Goal: Task Accomplishment & Management: Manage account settings

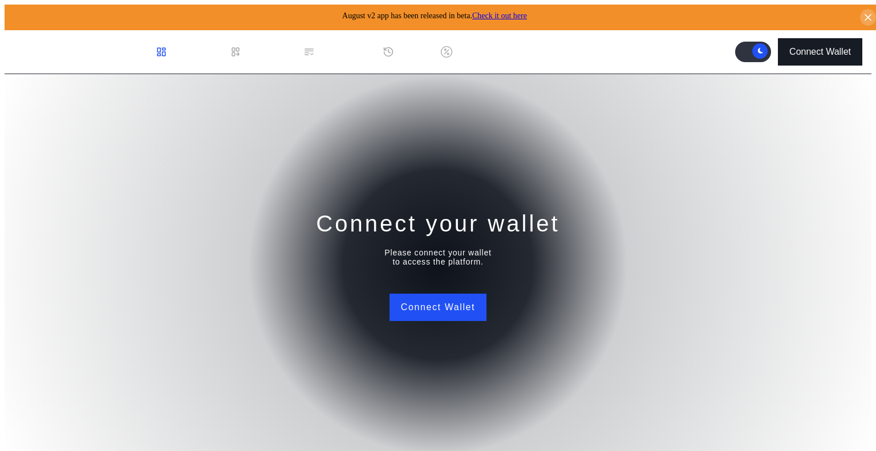
click at [824, 54] on button "Connect Wallet" at bounding box center [820, 51] width 84 height 27
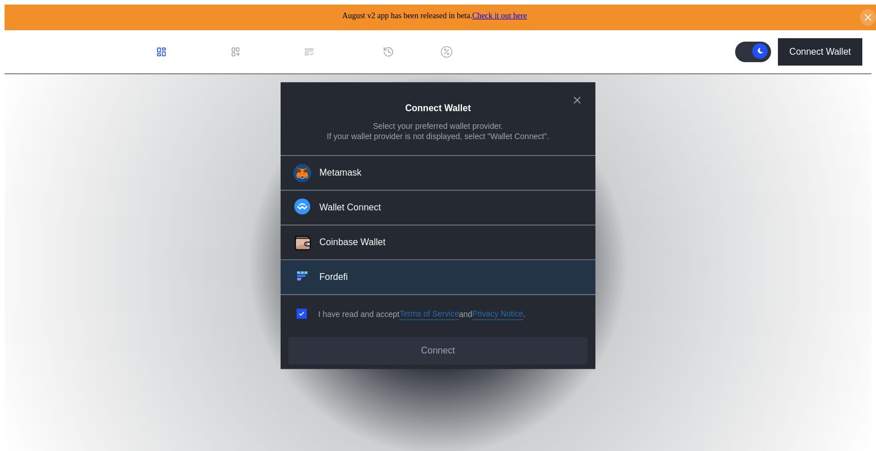
click at [343, 277] on div "Fordefi" at bounding box center [333, 277] width 29 height 12
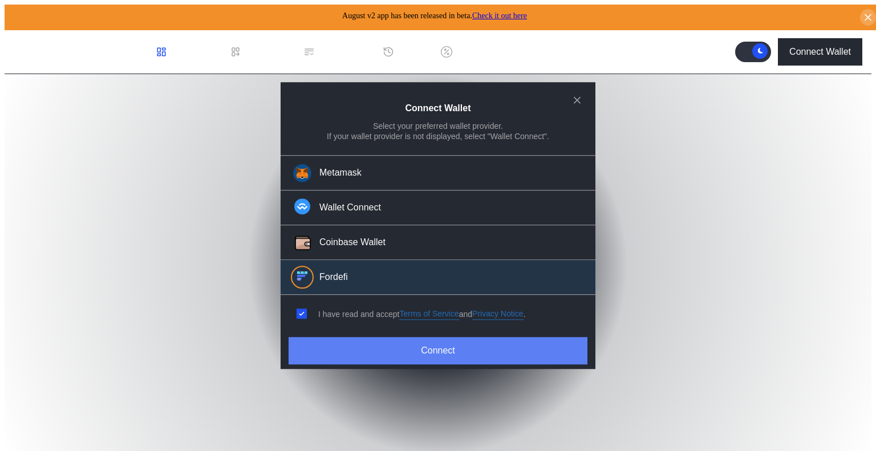
click at [412, 347] on button "Connect" at bounding box center [437, 350] width 299 height 27
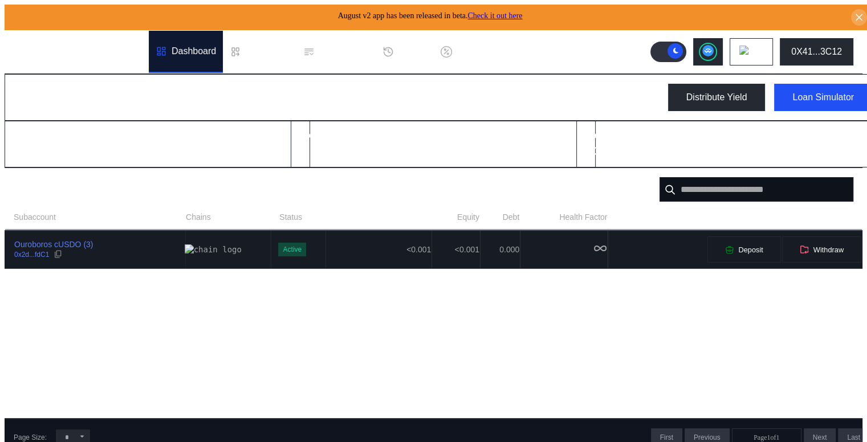
click at [124, 253] on div "Ouroboros cUSDO (3) 0x2d...fdC1" at bounding box center [95, 249] width 180 height 21
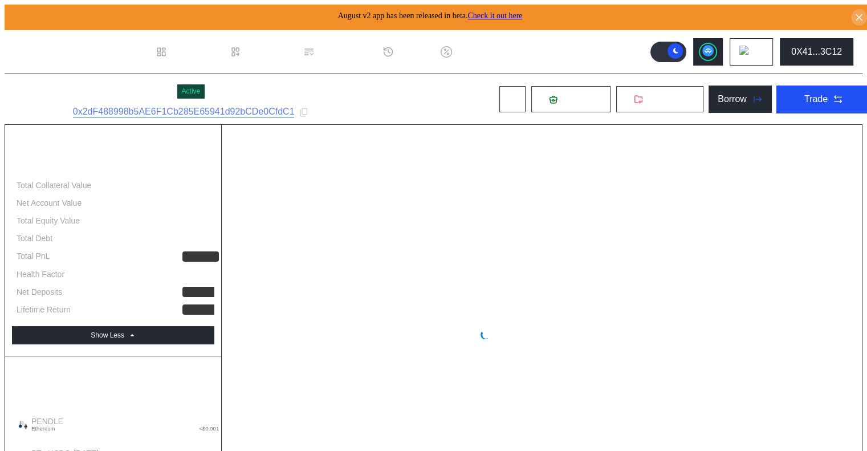
select select "*"
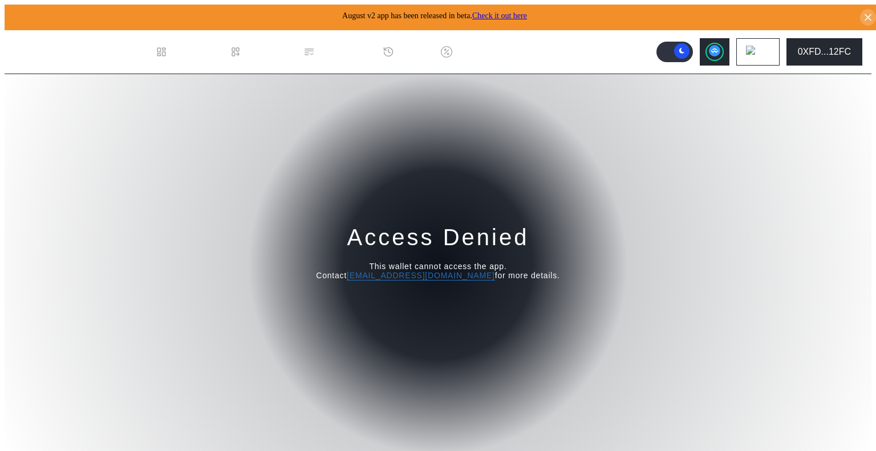
drag, startPoint x: 426, startPoint y: 189, endPoint x: 355, endPoint y: 156, distance: 78.8
click at [426, 189] on div "Access Denied This wallet cannot access the app. Contact [EMAIL_ADDRESS][DOMAIN…" at bounding box center [438, 264] width 867 height 381
click at [200, 59] on div "Dashboard" at bounding box center [186, 52] width 74 height 42
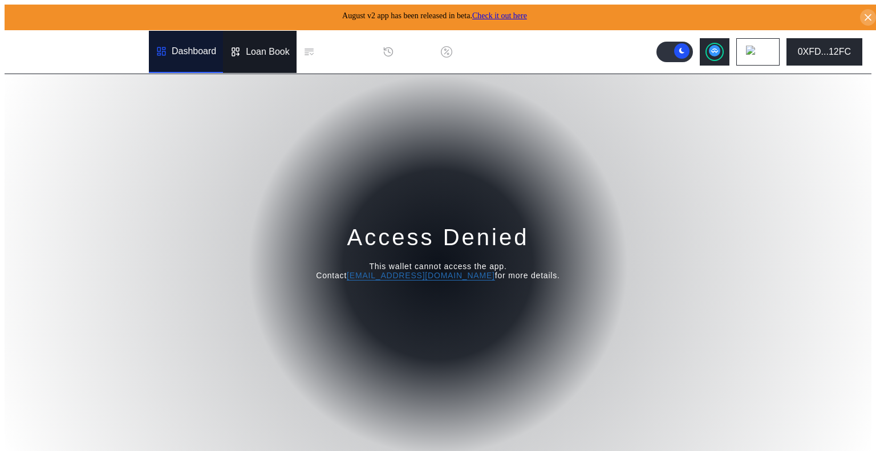
click at [252, 49] on div "Loan Book" at bounding box center [268, 52] width 44 height 10
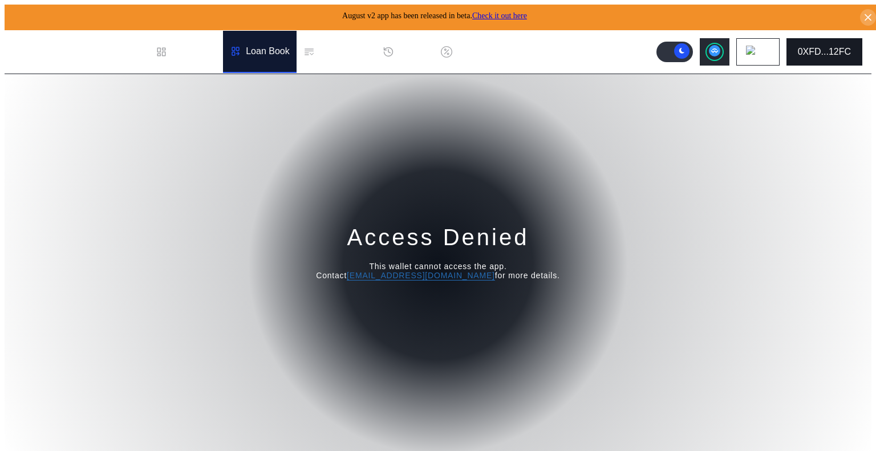
click at [831, 55] on button "0XFD...12FC" at bounding box center [824, 51] width 76 height 27
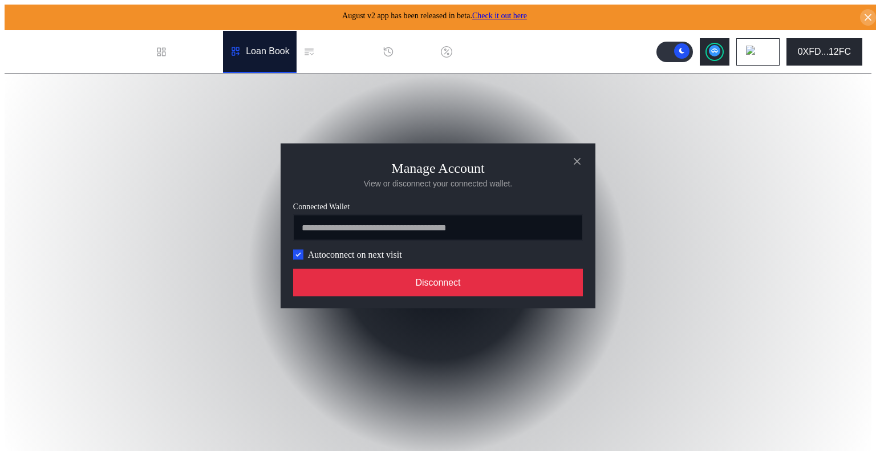
click at [450, 283] on button "Disconnect" at bounding box center [438, 282] width 290 height 27
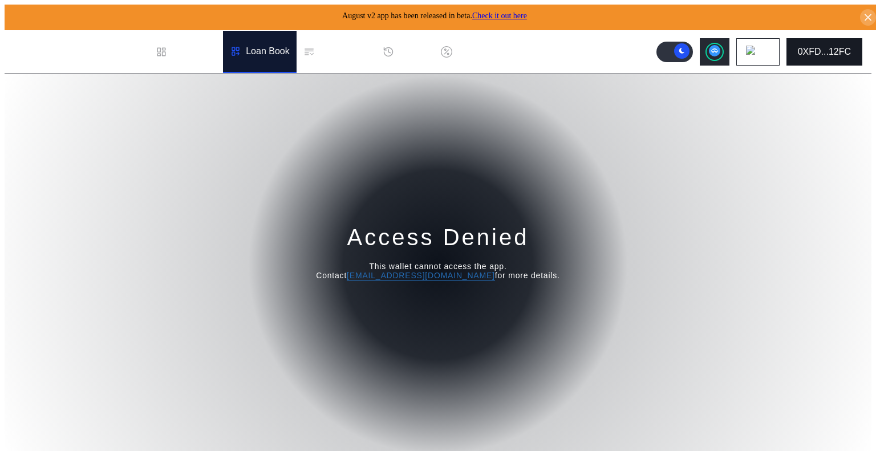
click at [848, 47] on div "0XFD...12FC" at bounding box center [824, 52] width 53 height 10
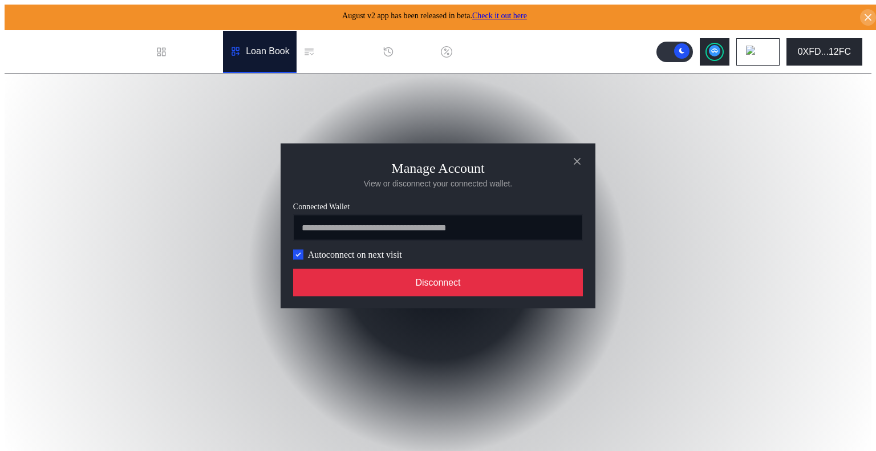
click at [469, 288] on button "Disconnect" at bounding box center [438, 282] width 290 height 27
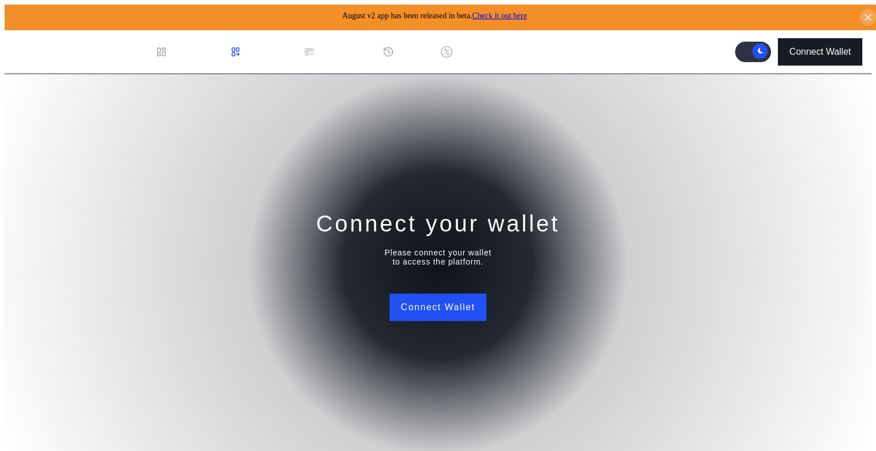
click at [816, 47] on div "Connect Wallet" at bounding box center [820, 52] width 62 height 10
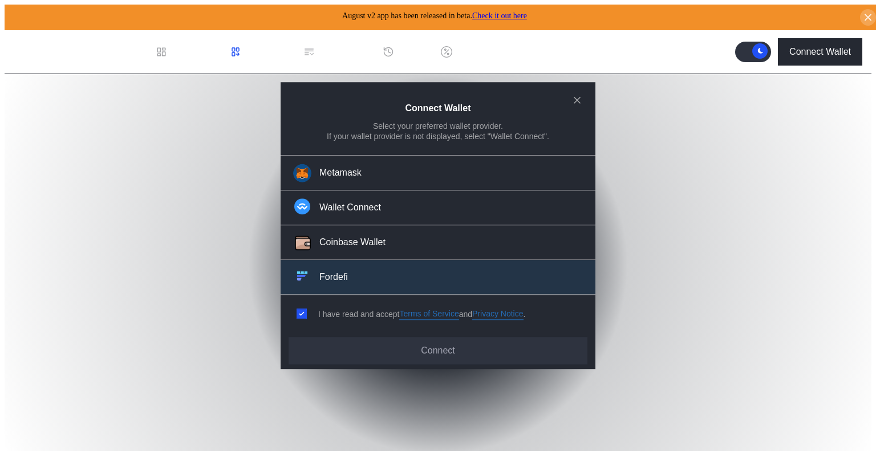
click at [365, 280] on button "Fordefi" at bounding box center [437, 278] width 315 height 35
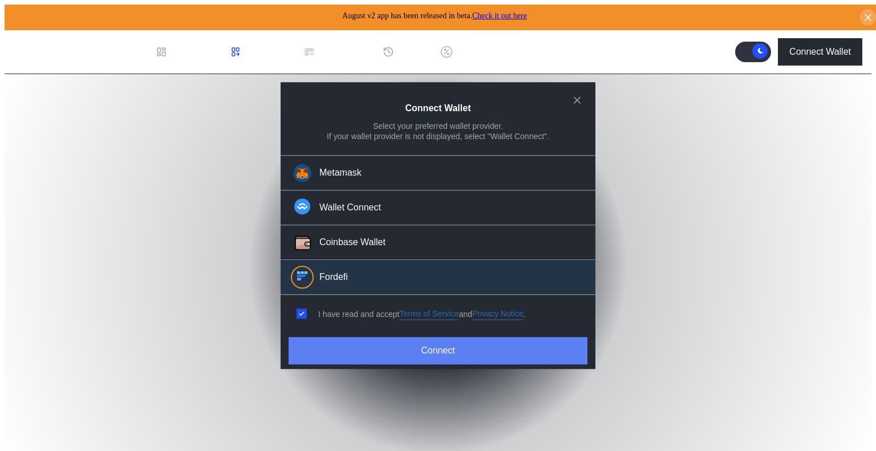
click at [436, 347] on button "Connect" at bounding box center [437, 350] width 299 height 27
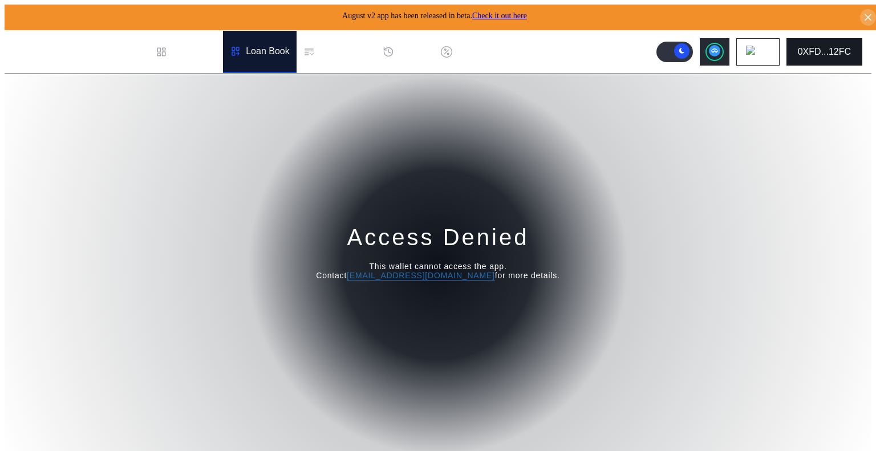
click at [828, 47] on div "0XFD...12FC" at bounding box center [824, 52] width 53 height 10
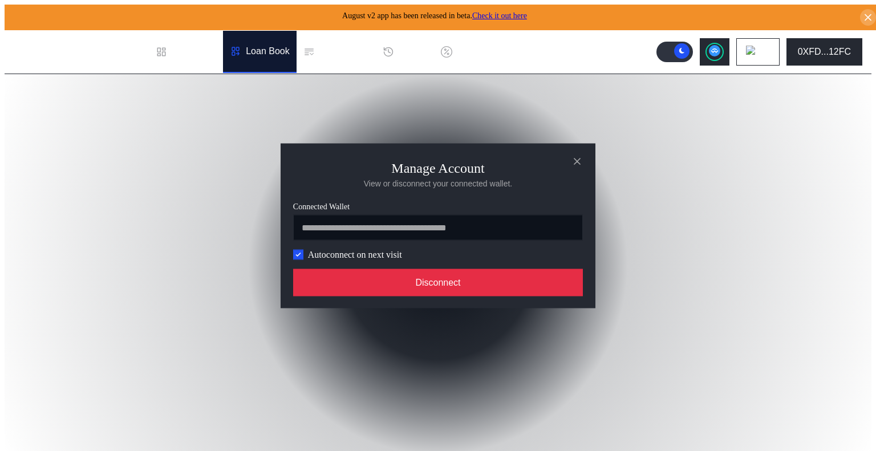
click at [435, 290] on button "Disconnect" at bounding box center [438, 282] width 290 height 27
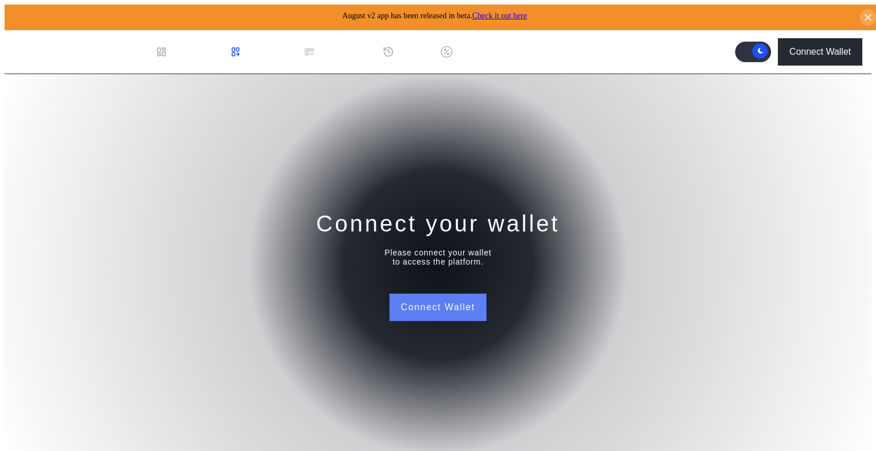
click at [446, 295] on button "Connect Wallet" at bounding box center [437, 307] width 97 height 27
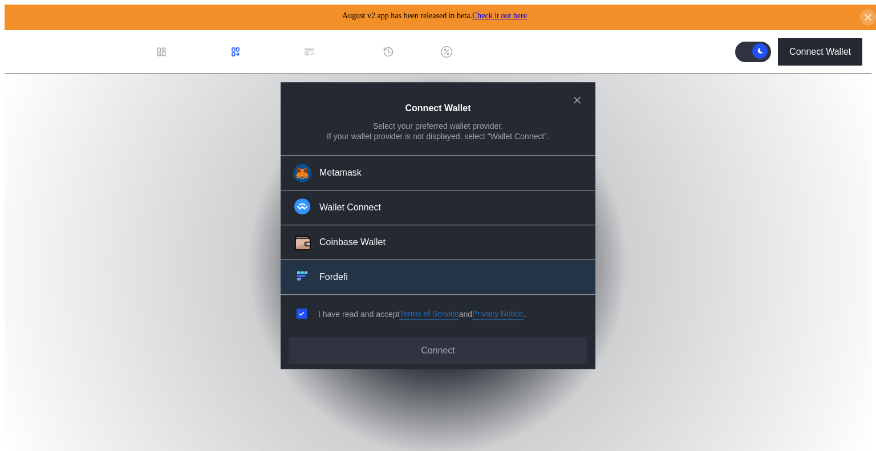
click at [342, 271] on div "Fordefi" at bounding box center [333, 277] width 29 height 12
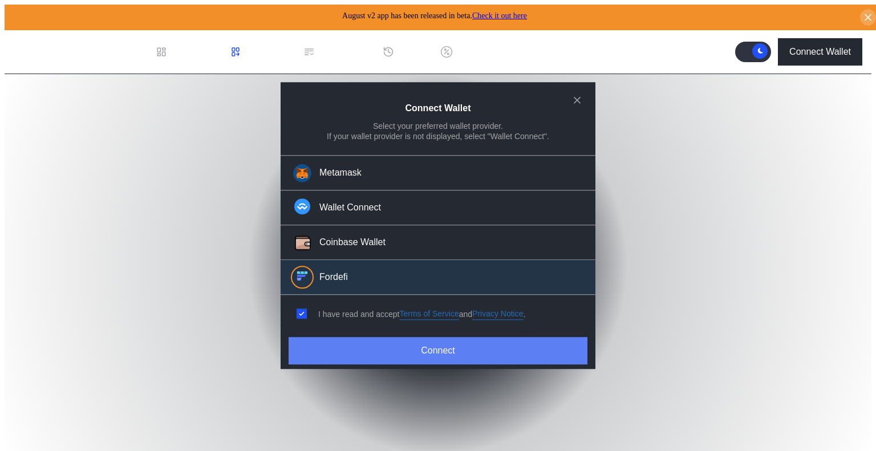
click at [404, 339] on button "Connect" at bounding box center [437, 350] width 299 height 27
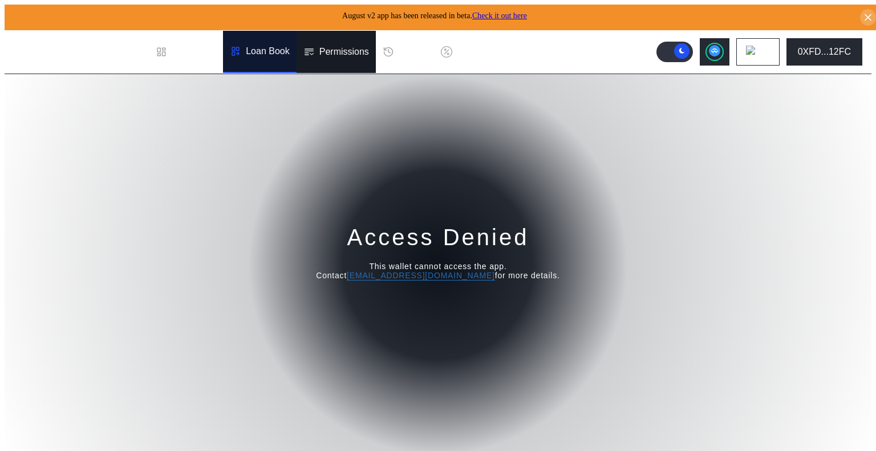
click at [303, 50] on icon at bounding box center [308, 51] width 11 height 11
click at [227, 52] on div "Loan Book" at bounding box center [260, 52] width 74 height 42
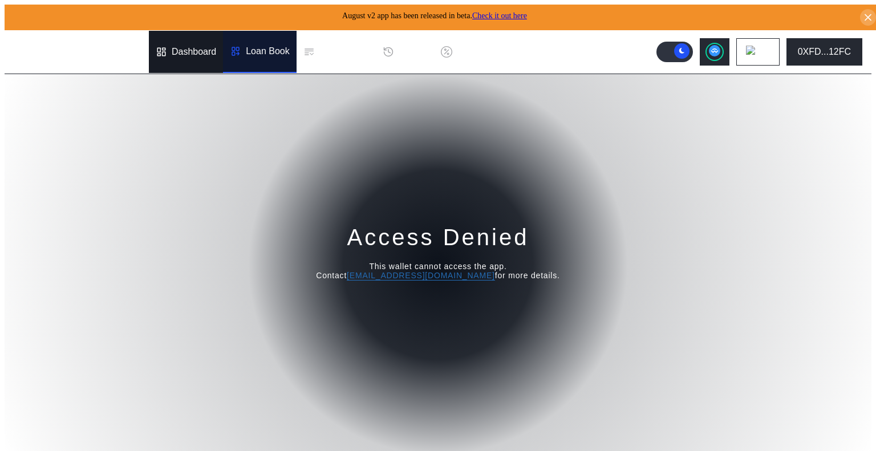
click at [185, 50] on div "Dashboard" at bounding box center [194, 52] width 44 height 10
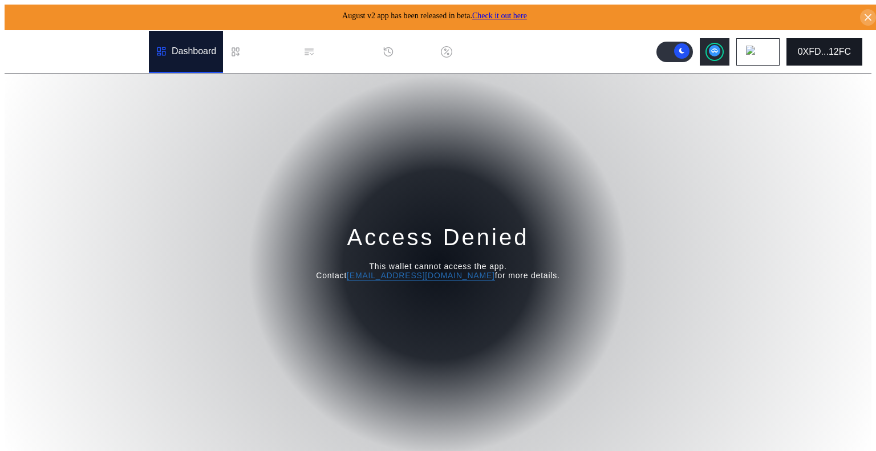
click at [831, 53] on button "0XFD...12FC" at bounding box center [824, 51] width 76 height 27
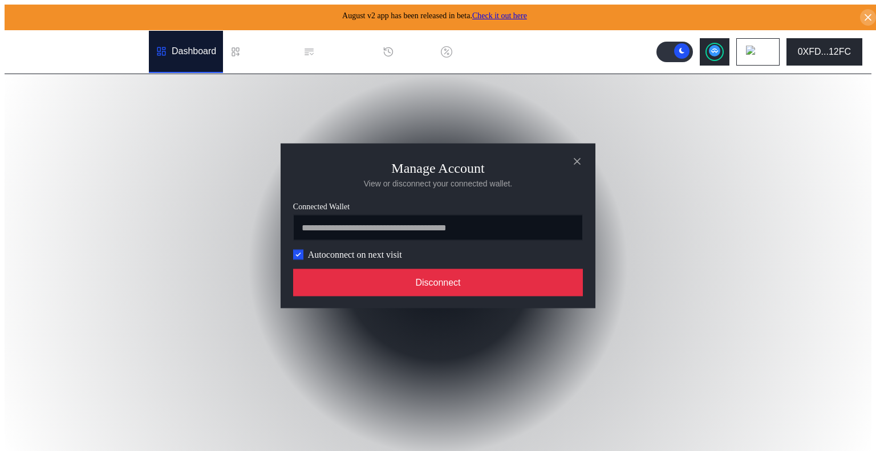
click at [441, 296] on button "Disconnect" at bounding box center [438, 282] width 290 height 27
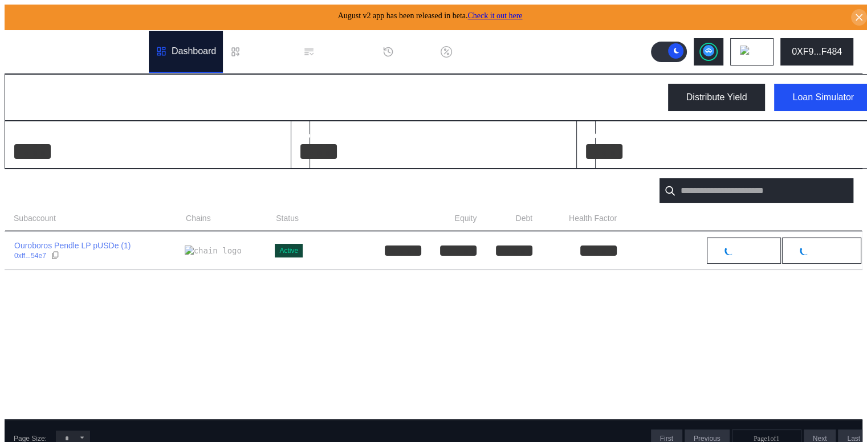
click at [392, 185] on div "Subaccounts Show Closed Accounts" at bounding box center [434, 190] width 858 height 43
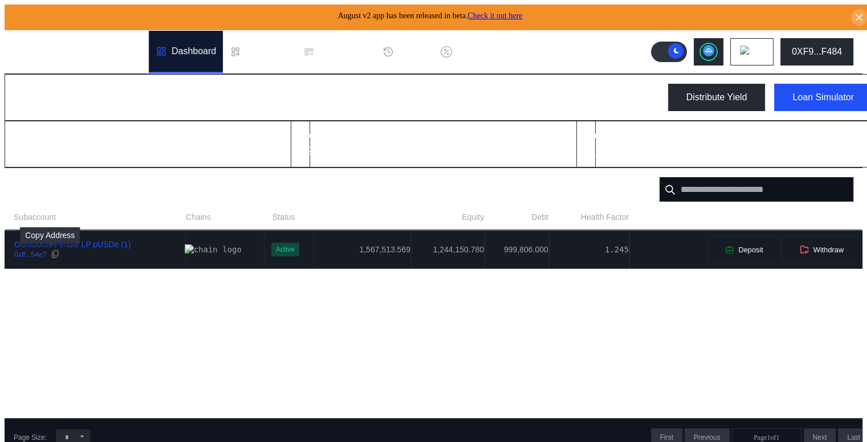
click at [51, 255] on icon at bounding box center [55, 254] width 9 height 9
